Goal: Task Accomplishment & Management: Complete application form

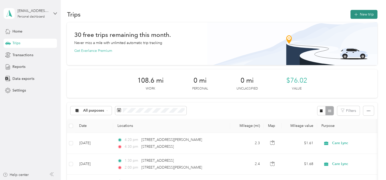
click at [360, 12] on button "New trip" at bounding box center [363, 14] width 27 height 9
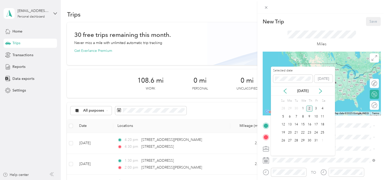
click at [284, 95] on div "[DATE]" at bounding box center [303, 90] width 64 height 9
click at [284, 91] on icon at bounding box center [285, 91] width 3 height 5
click at [288, 115] on div "8" at bounding box center [289, 116] width 7 height 6
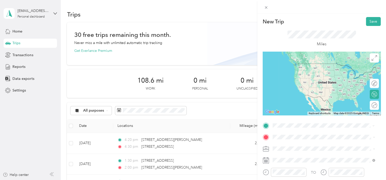
click at [302, 63] on span "[STREET_ADDRESS][US_STATE]" at bounding box center [307, 63] width 51 height 5
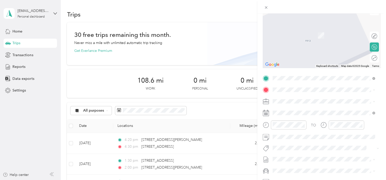
scroll to position [48, 0]
click at [291, 105] on span "[GEOGRAPHIC_DATA][US_STATE], [GEOGRAPHIC_DATA]" at bounding box center [327, 108] width 91 height 9
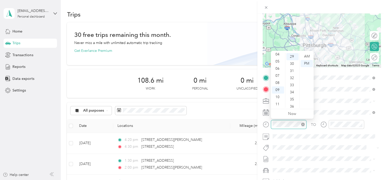
scroll to position [206, 0]
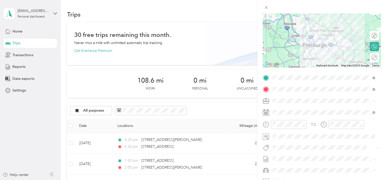
click at [326, 107] on div "TO Add photo" at bounding box center [322, 135] width 118 height 123
click at [303, 124] on icon "close-circle" at bounding box center [303, 125] width 4 height 4
click at [360, 124] on icon "close-circle" at bounding box center [361, 125] width 4 height 4
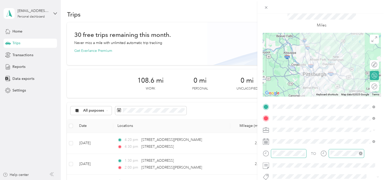
scroll to position [0, 0]
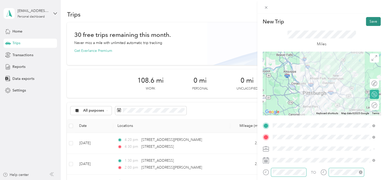
click at [369, 20] on button "Save" at bounding box center [373, 21] width 15 height 9
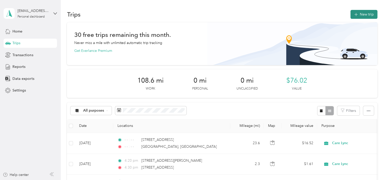
click at [357, 13] on button "New trip" at bounding box center [363, 14] width 27 height 9
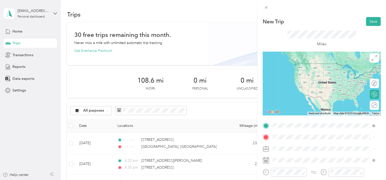
click at [302, 94] on span "[GEOGRAPHIC_DATA][US_STATE], [GEOGRAPHIC_DATA]" at bounding box center [327, 94] width 91 height 9
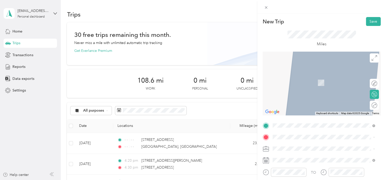
click at [301, 75] on span "[STREET_ADDRESS][US_STATE]" at bounding box center [307, 72] width 51 height 5
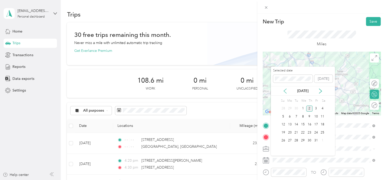
click at [285, 89] on icon at bounding box center [284, 90] width 5 height 5
click at [289, 116] on div "8" at bounding box center [289, 116] width 7 height 6
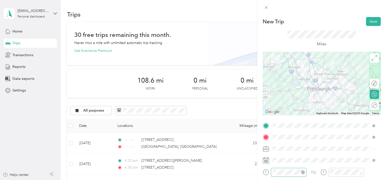
click at [302, 173] on icon "close-circle" at bounding box center [303, 172] width 4 height 4
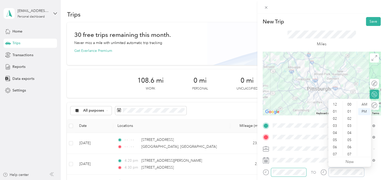
scroll to position [31, 0]
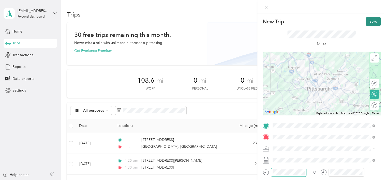
click at [366, 21] on button "Save" at bounding box center [373, 21] width 15 height 9
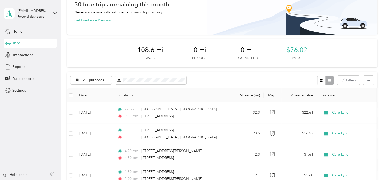
scroll to position [0, 0]
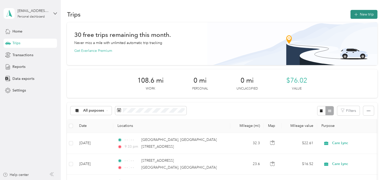
click at [361, 14] on button "New trip" at bounding box center [363, 14] width 27 height 9
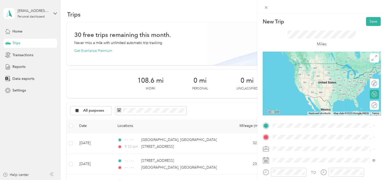
click at [303, 62] on span "[STREET_ADDRESS][US_STATE]" at bounding box center [307, 60] width 51 height 5
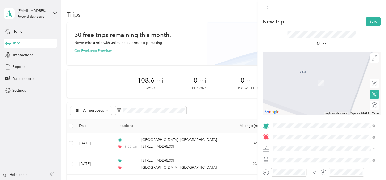
click at [291, 78] on span "[STREET_ADDRESS][US_STATE]" at bounding box center [307, 75] width 51 height 5
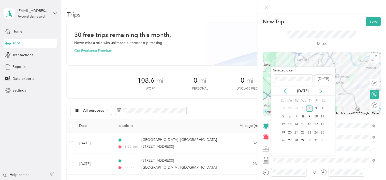
click at [285, 90] on icon at bounding box center [284, 90] width 5 height 5
click at [290, 116] on div "8" at bounding box center [289, 116] width 7 height 6
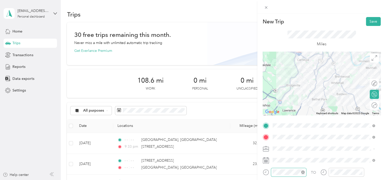
click at [303, 173] on icon "close-circle" at bounding box center [303, 172] width 4 height 4
click at [381, 99] on form "New Trip Save This trip cannot be edited because it is either under review, app…" at bounding box center [321, 130] width 129 height 227
click at [366, 19] on button "Save" at bounding box center [373, 21] width 15 height 9
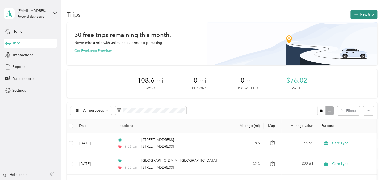
click at [358, 17] on button "New trip" at bounding box center [363, 14] width 27 height 9
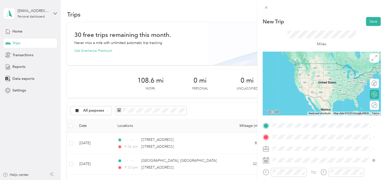
click at [296, 63] on span "[STREET_ADDRESS][US_STATE]" at bounding box center [307, 63] width 51 height 5
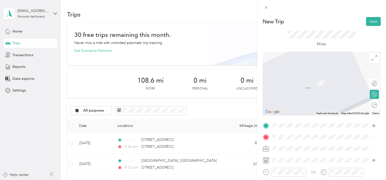
click at [292, 78] on li "[STREET_ADDRESS][US_STATE]" at bounding box center [324, 72] width 106 height 10
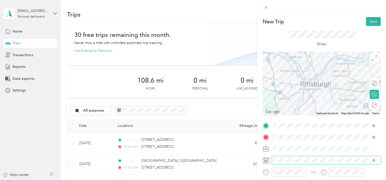
click at [289, 158] on span at bounding box center [326, 160] width 110 height 8
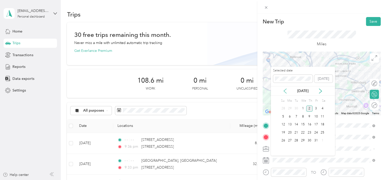
click at [285, 90] on icon at bounding box center [284, 90] width 5 height 5
click at [290, 121] on div "15" at bounding box center [289, 124] width 7 height 6
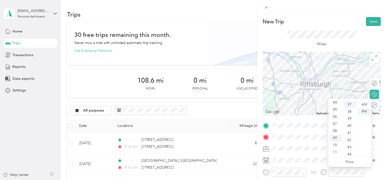
click at [380, 117] on form "New Trip Save This trip cannot be edited because it is either under review, app…" at bounding box center [321, 130] width 129 height 227
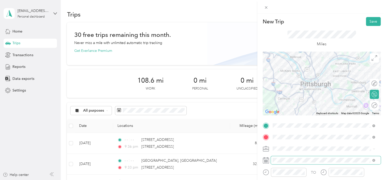
click at [320, 163] on span at bounding box center [326, 160] width 110 height 8
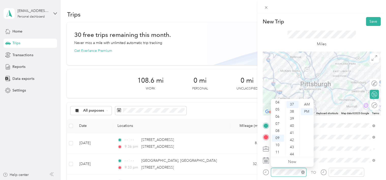
click at [303, 171] on icon "close-circle" at bounding box center [303, 172] width 4 height 4
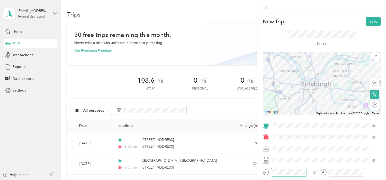
click at [319, 164] on div "TO Add photo" at bounding box center [322, 182] width 118 height 123
click at [278, 172] on div at bounding box center [285, 172] width 44 height 9
click at [296, 25] on div "New Trip Save" at bounding box center [322, 21] width 118 height 9
click at [290, 161] on link "Now" at bounding box center [292, 161] width 8 height 5
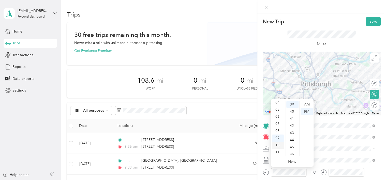
click at [275, 143] on div "10" at bounding box center [278, 145] width 12 height 7
click at [293, 103] on div "00" at bounding box center [292, 104] width 12 height 7
click at [306, 103] on div "AM" at bounding box center [306, 104] width 12 height 7
click at [336, 169] on div at bounding box center [346, 172] width 36 height 9
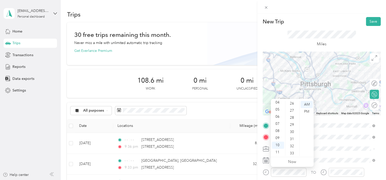
scroll to position [178, 0]
click at [294, 139] on div "30" at bounding box center [292, 139] width 12 height 7
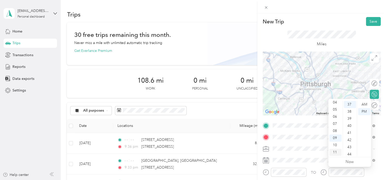
click at [333, 150] on div "11" at bounding box center [335, 152] width 12 height 7
click at [349, 104] on div "00" at bounding box center [350, 104] width 12 height 7
click at [361, 104] on div "AM" at bounding box center [364, 104] width 12 height 7
click at [317, 168] on div "TO" at bounding box center [322, 174] width 118 height 12
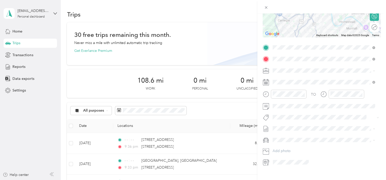
scroll to position [86, 0]
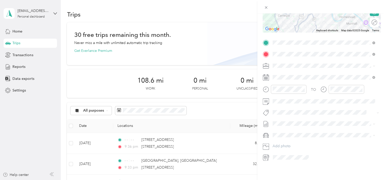
drag, startPoint x: 383, startPoint y: 102, endPoint x: 381, endPoint y: 29, distance: 73.3
click at [381, 29] on form "New Trip Save This trip cannot be edited because it is either under review, app…" at bounding box center [321, 47] width 129 height 227
drag, startPoint x: 383, startPoint y: 80, endPoint x: 382, endPoint y: 32, distance: 47.8
click at [382, 32] on div "New Trip Save This trip cannot be edited because it is either under review, app…" at bounding box center [321, 103] width 129 height 180
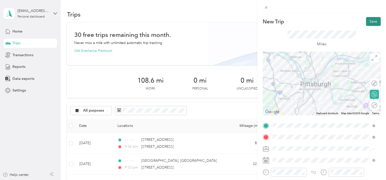
click at [366, 23] on button "Save" at bounding box center [373, 21] width 15 height 9
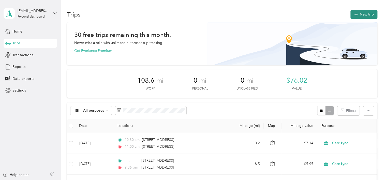
click at [357, 12] on button "New trip" at bounding box center [363, 14] width 27 height 9
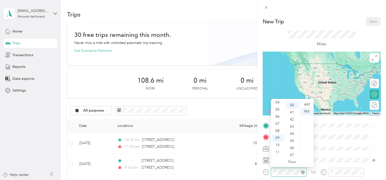
scroll to position [285, 0]
click at [278, 151] on div "11" at bounding box center [278, 152] width 12 height 7
click at [293, 118] on div "15" at bounding box center [292, 119] width 12 height 7
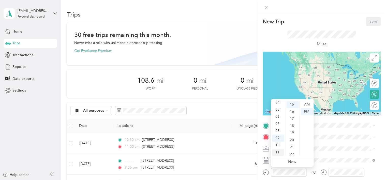
click at [280, 153] on div "11" at bounding box center [278, 152] width 12 height 7
click at [306, 102] on div "AM" at bounding box center [306, 104] width 12 height 7
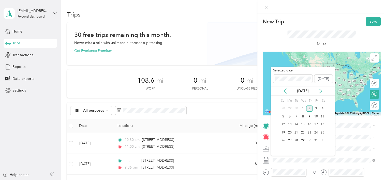
click at [286, 90] on icon at bounding box center [284, 90] width 5 height 5
click at [289, 124] on div "15" at bounding box center [289, 124] width 7 height 6
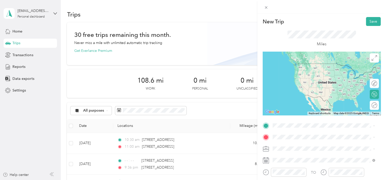
click at [297, 75] on span "[STREET_ADDRESS][US_STATE]" at bounding box center [307, 72] width 51 height 5
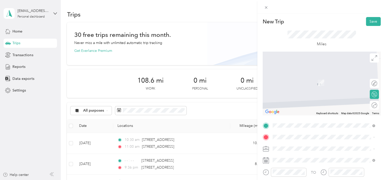
click at [297, 75] on span "[STREET_ADDRESS][US_STATE]" at bounding box center [307, 72] width 51 height 5
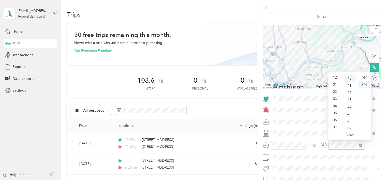
scroll to position [31, 0]
click at [380, 48] on form "New Trip Save This trip cannot be edited because it is either under review, app…" at bounding box center [321, 103] width 129 height 227
click at [330, 151] on div at bounding box center [342, 147] width 44 height 12
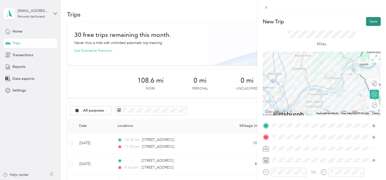
click at [366, 19] on button "Save" at bounding box center [373, 21] width 15 height 9
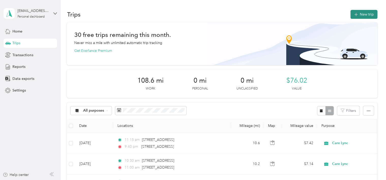
click at [364, 17] on button "New trip" at bounding box center [363, 14] width 27 height 9
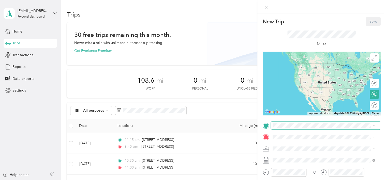
click at [281, 127] on div "New Trip Save This trip cannot be edited because it is either under review, app…" at bounding box center [322, 130] width 118 height 227
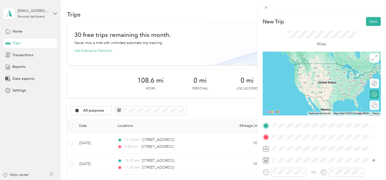
click at [292, 63] on span "[STREET_ADDRESS][US_STATE]" at bounding box center [307, 61] width 51 height 5
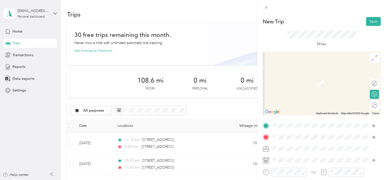
click at [301, 78] on span "[STREET_ADDRESS][US_STATE]" at bounding box center [307, 75] width 51 height 5
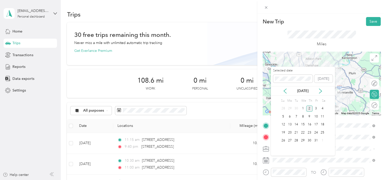
click at [288, 90] on div "[DATE]" at bounding box center [303, 90] width 64 height 5
click at [284, 90] on icon at bounding box center [285, 91] width 3 height 5
click at [288, 125] on div "15" at bounding box center [289, 124] width 7 height 6
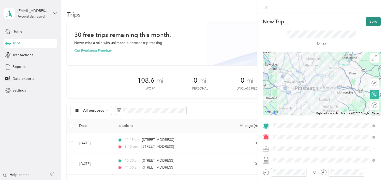
click at [371, 22] on button "Save" at bounding box center [373, 21] width 15 height 9
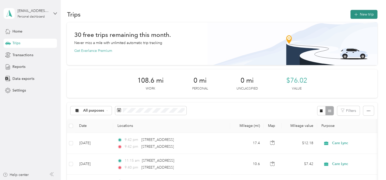
click at [356, 11] on button "New trip" at bounding box center [363, 14] width 27 height 9
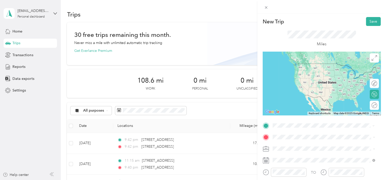
click at [298, 65] on span "[STREET_ADDRESS][US_STATE]" at bounding box center [307, 63] width 51 height 5
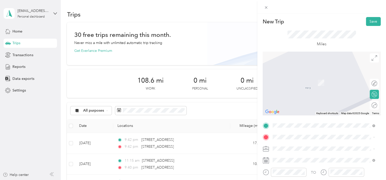
click at [303, 75] on span "[STREET_ADDRESS][US_STATE]" at bounding box center [307, 74] width 51 height 5
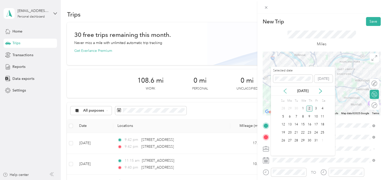
click at [284, 91] on icon at bounding box center [285, 91] width 3 height 5
click at [296, 131] on div "23" at bounding box center [296, 132] width 7 height 6
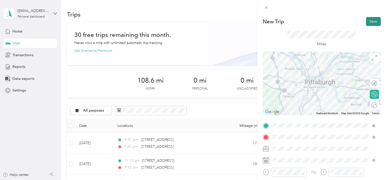
click at [369, 22] on button "Save" at bounding box center [373, 21] width 15 height 9
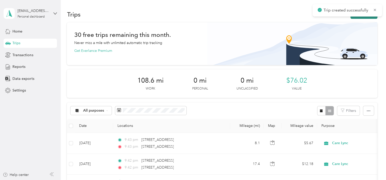
click at [355, 18] on button "New trip" at bounding box center [363, 14] width 27 height 9
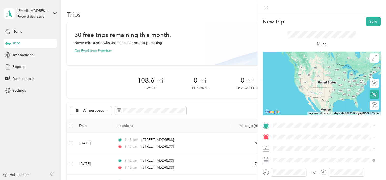
click at [298, 65] on span "[STREET_ADDRESS][US_STATE]" at bounding box center [307, 62] width 51 height 5
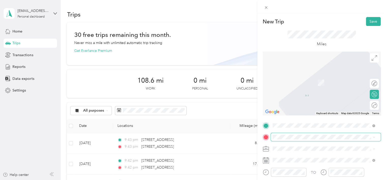
click at [283, 133] on span at bounding box center [326, 137] width 110 height 8
click at [294, 75] on span "[STREET_ADDRESS][US_STATE]" at bounding box center [307, 72] width 51 height 5
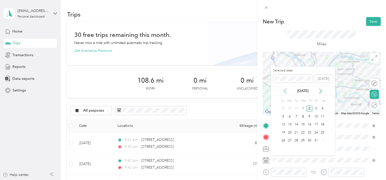
click at [285, 89] on icon at bounding box center [284, 90] width 5 height 5
click at [296, 131] on div "23" at bounding box center [296, 132] width 7 height 6
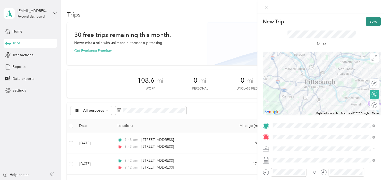
click at [366, 24] on button "Save" at bounding box center [373, 21] width 15 height 9
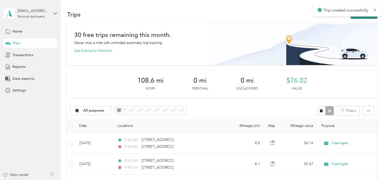
click at [355, 18] on button "New trip" at bounding box center [363, 14] width 27 height 9
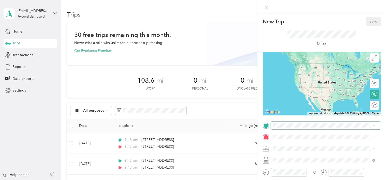
click at [287, 122] on span at bounding box center [326, 125] width 110 height 8
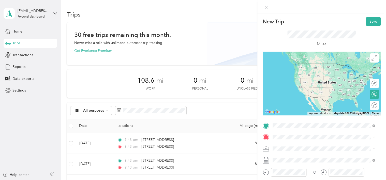
click at [289, 63] on span "[STREET_ADDRESS][US_STATE]" at bounding box center [307, 63] width 51 height 5
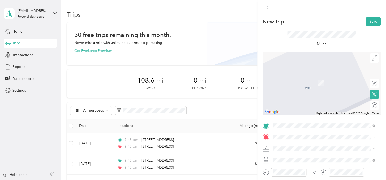
click at [290, 75] on span "[STREET_ADDRESS][US_STATE]" at bounding box center [307, 73] width 51 height 5
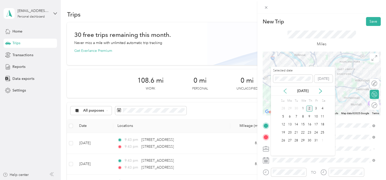
click at [285, 92] on icon at bounding box center [284, 90] width 5 height 5
click at [302, 133] on div "24" at bounding box center [302, 132] width 7 height 6
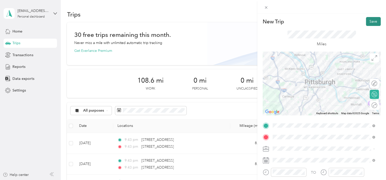
click at [369, 23] on button "Save" at bounding box center [373, 21] width 15 height 9
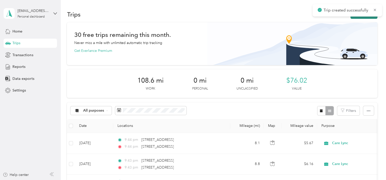
click at [360, 17] on button "New trip" at bounding box center [363, 14] width 27 height 9
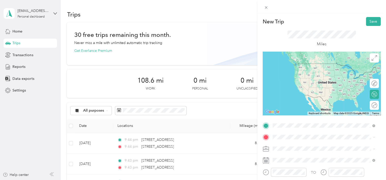
click at [298, 65] on span "[STREET_ADDRESS][US_STATE]" at bounding box center [307, 63] width 51 height 5
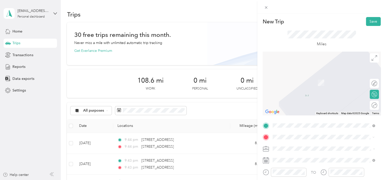
click at [293, 75] on span "[STREET_ADDRESS][US_STATE]" at bounding box center [307, 75] width 51 height 5
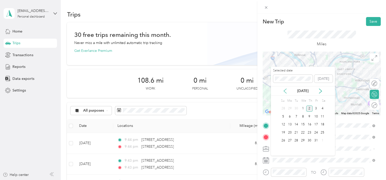
drag, startPoint x: 284, startPoint y: 87, endPoint x: 285, endPoint y: 92, distance: 4.8
click at [285, 92] on div "[DATE]" at bounding box center [303, 90] width 64 height 9
click at [285, 92] on icon at bounding box center [285, 91] width 3 height 5
click at [304, 132] on div "24" at bounding box center [302, 132] width 7 height 6
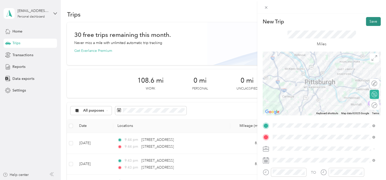
click at [366, 22] on button "Save" at bounding box center [373, 21] width 15 height 9
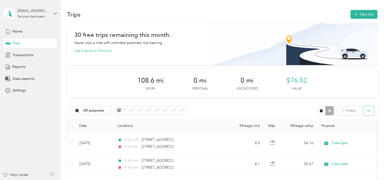
click at [368, 112] on icon "button" at bounding box center [369, 111] width 4 height 4
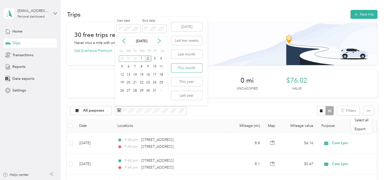
click at [181, 67] on button "This month" at bounding box center [186, 68] width 31 height 9
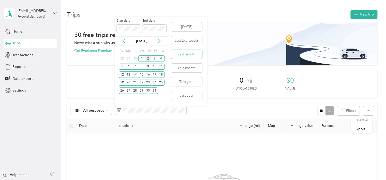
click at [179, 57] on button "Last month" at bounding box center [186, 54] width 31 height 9
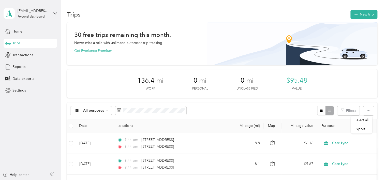
click at [203, 109] on div "All purposes Filters" at bounding box center [222, 110] width 310 height 17
click at [225, 104] on div "All purposes Filters" at bounding box center [222, 110] width 310 height 17
click at [357, 129] on span "Export" at bounding box center [359, 129] width 11 height 4
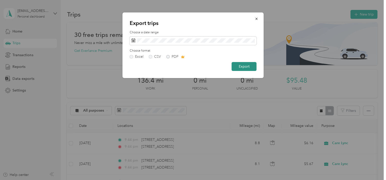
click at [242, 67] on button "Export" at bounding box center [244, 66] width 25 height 9
